Goal: Information Seeking & Learning: Learn about a topic

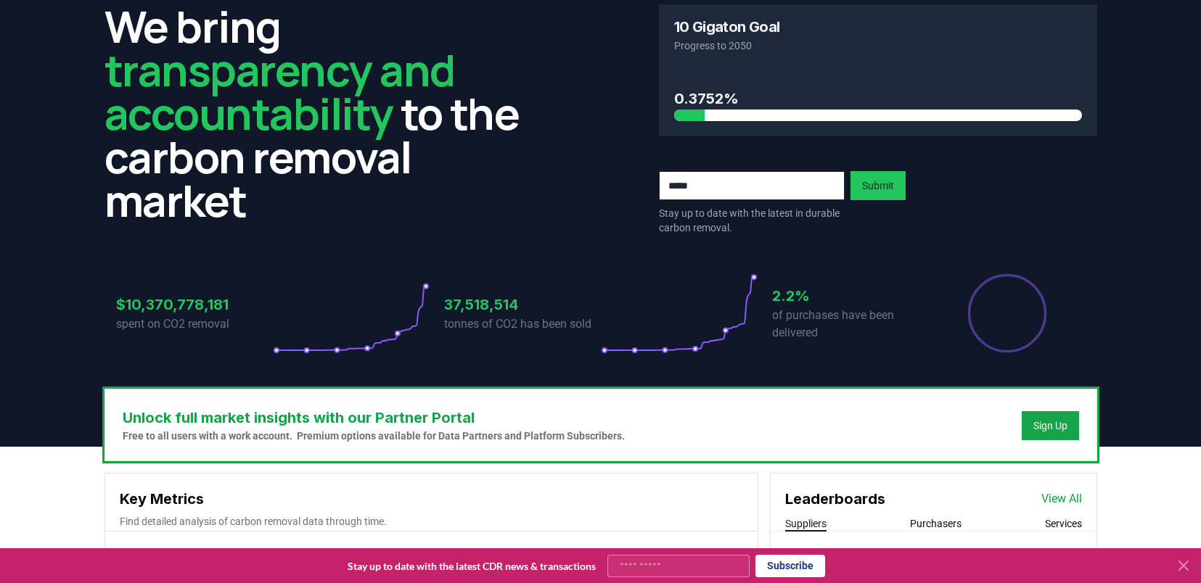
scroll to position [324, 0]
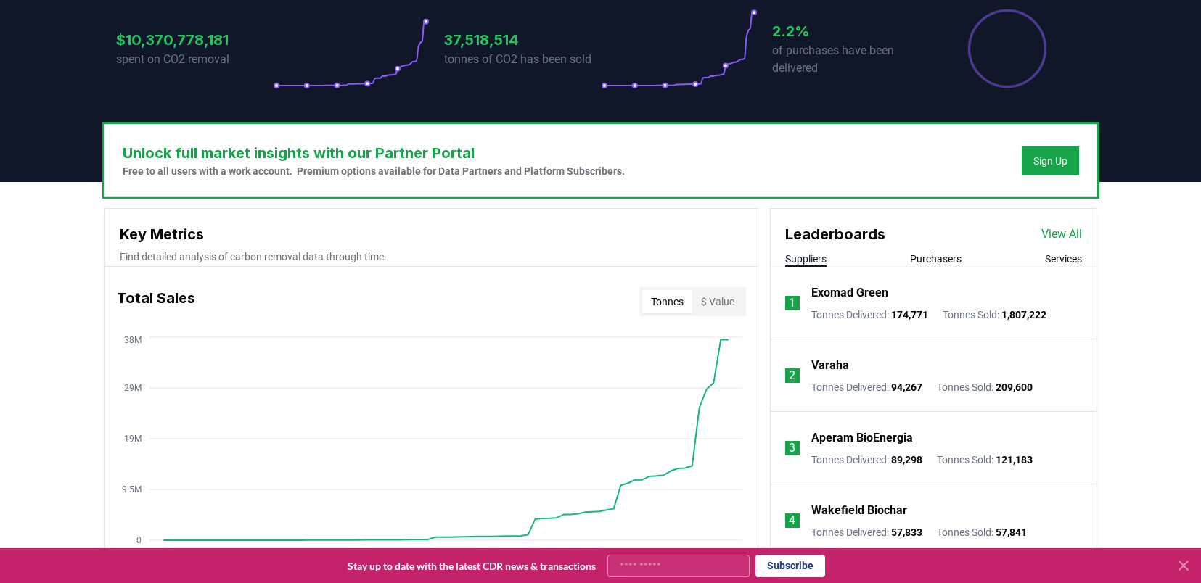
click at [1056, 234] on link "View All" at bounding box center [1061, 234] width 41 height 17
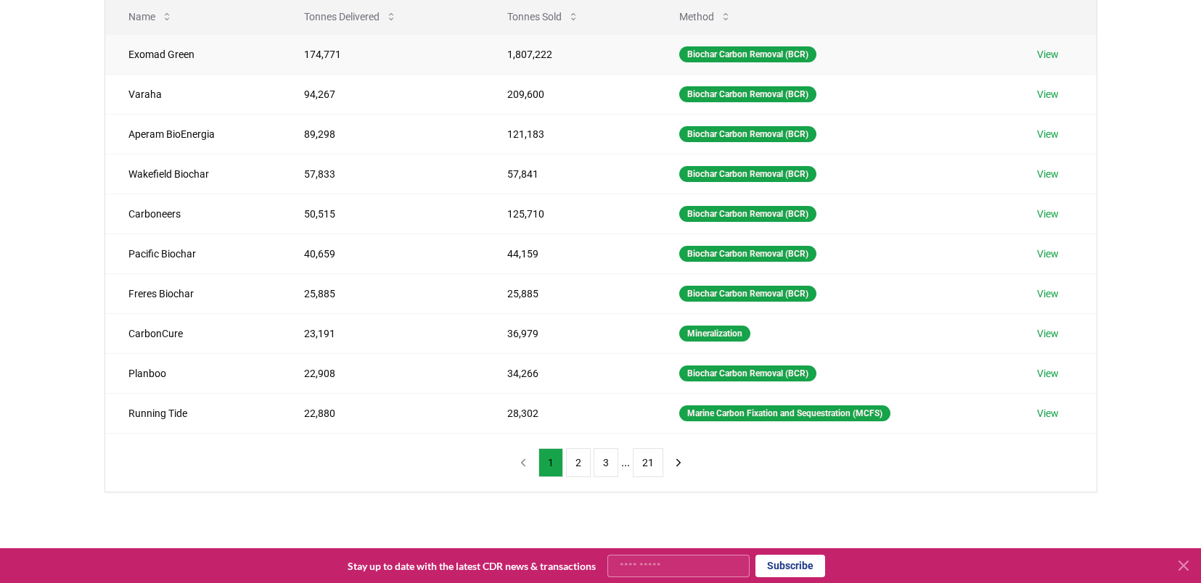
scroll to position [208, 0]
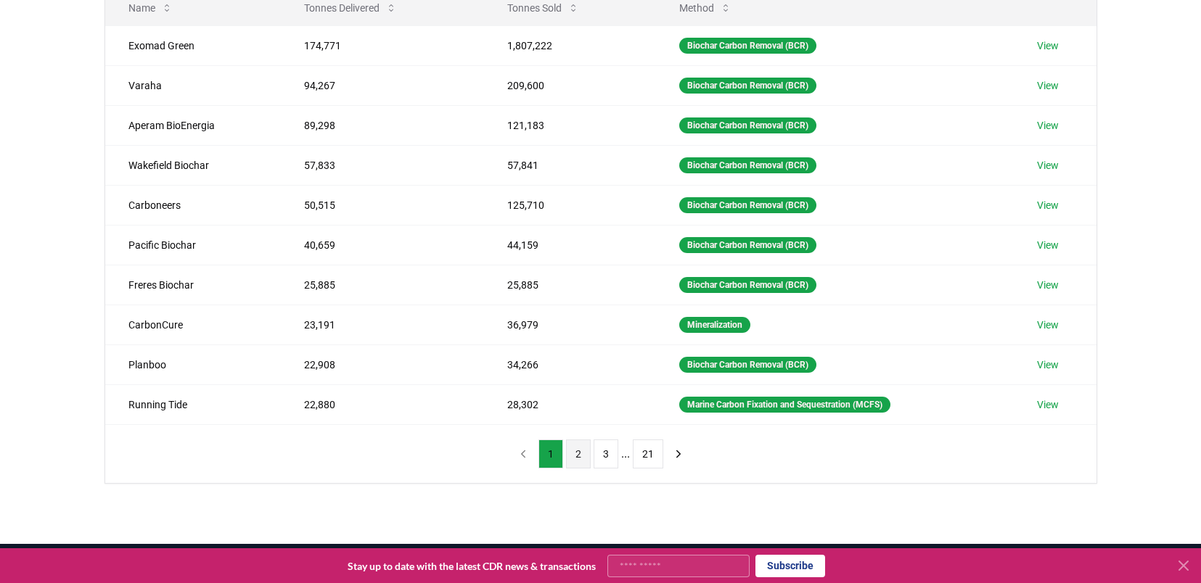
click at [572, 455] on button "2" at bounding box center [578, 454] width 25 height 29
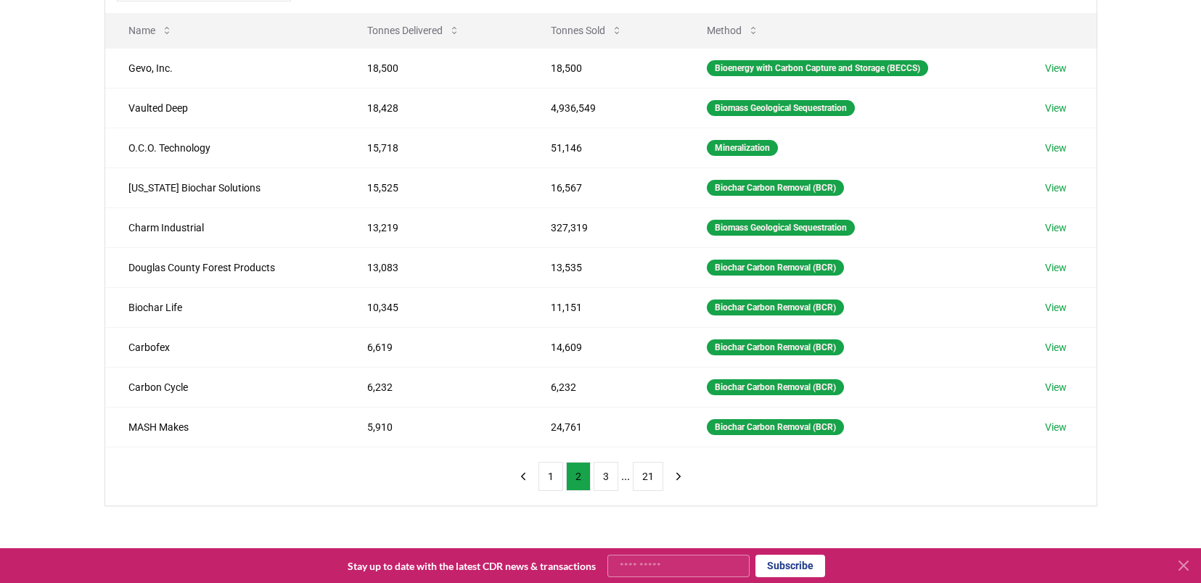
scroll to position [188, 0]
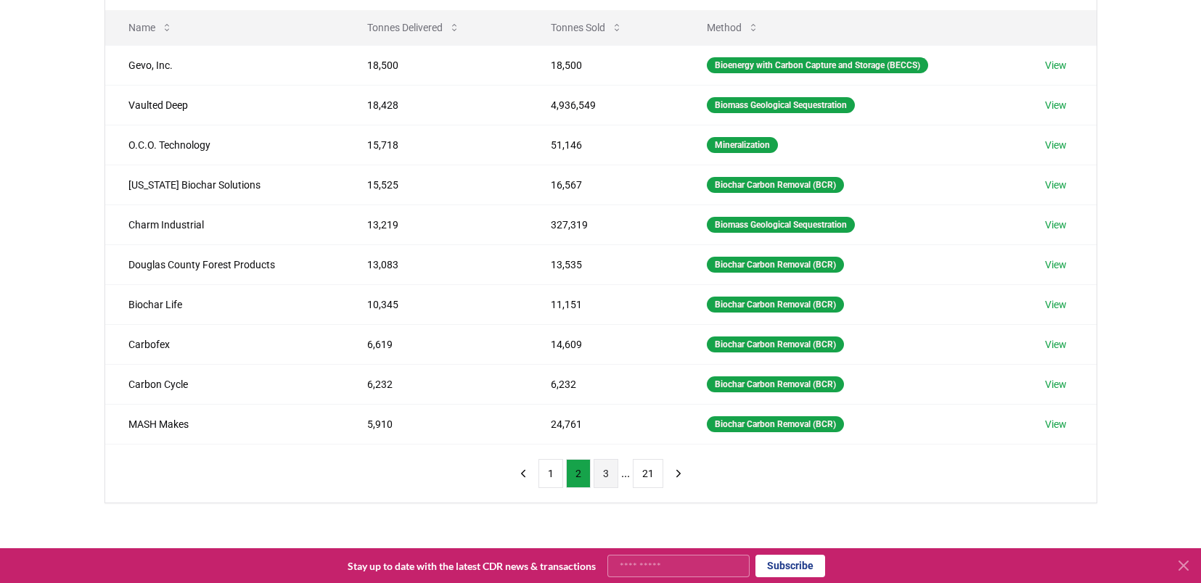
click at [612, 483] on button "3" at bounding box center [606, 473] width 25 height 29
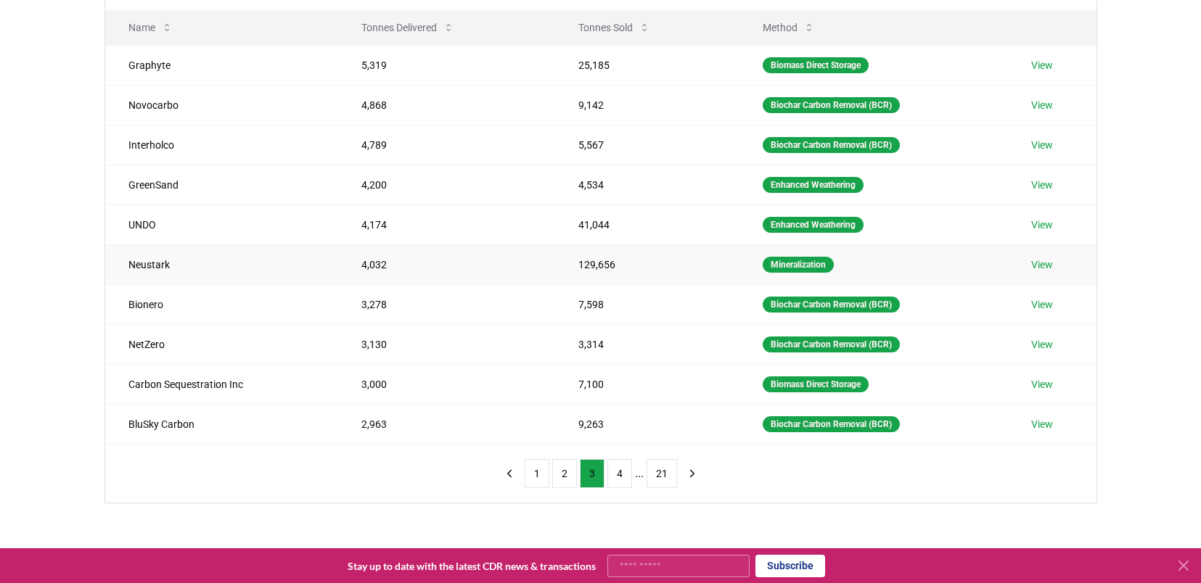
scroll to position [185, 0]
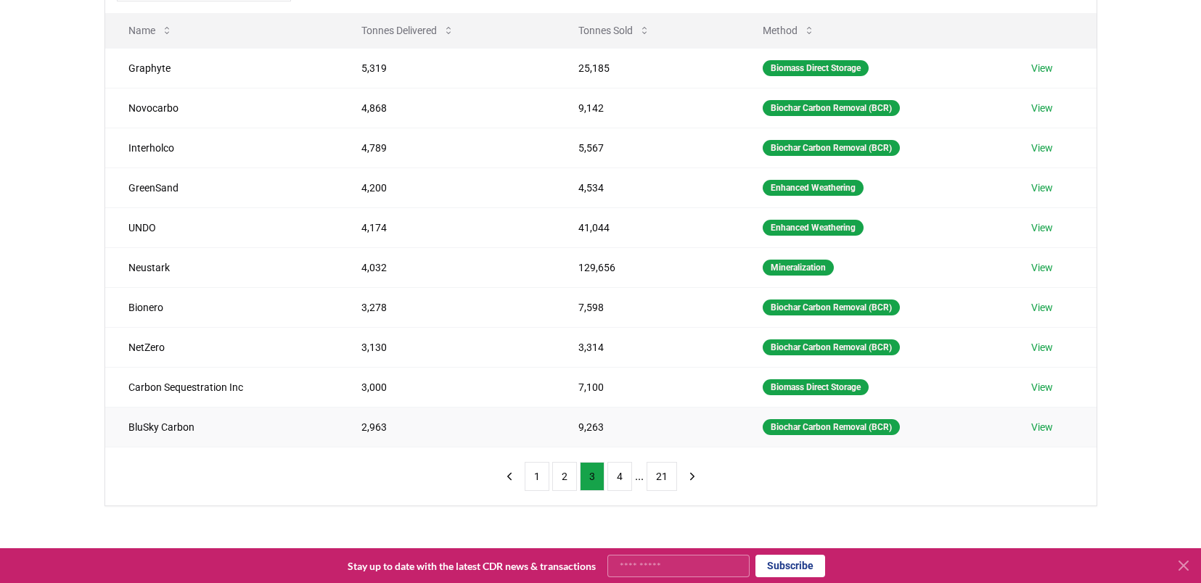
click at [1043, 425] on link "View" at bounding box center [1042, 427] width 22 height 15
